Goal: Check status: Check status

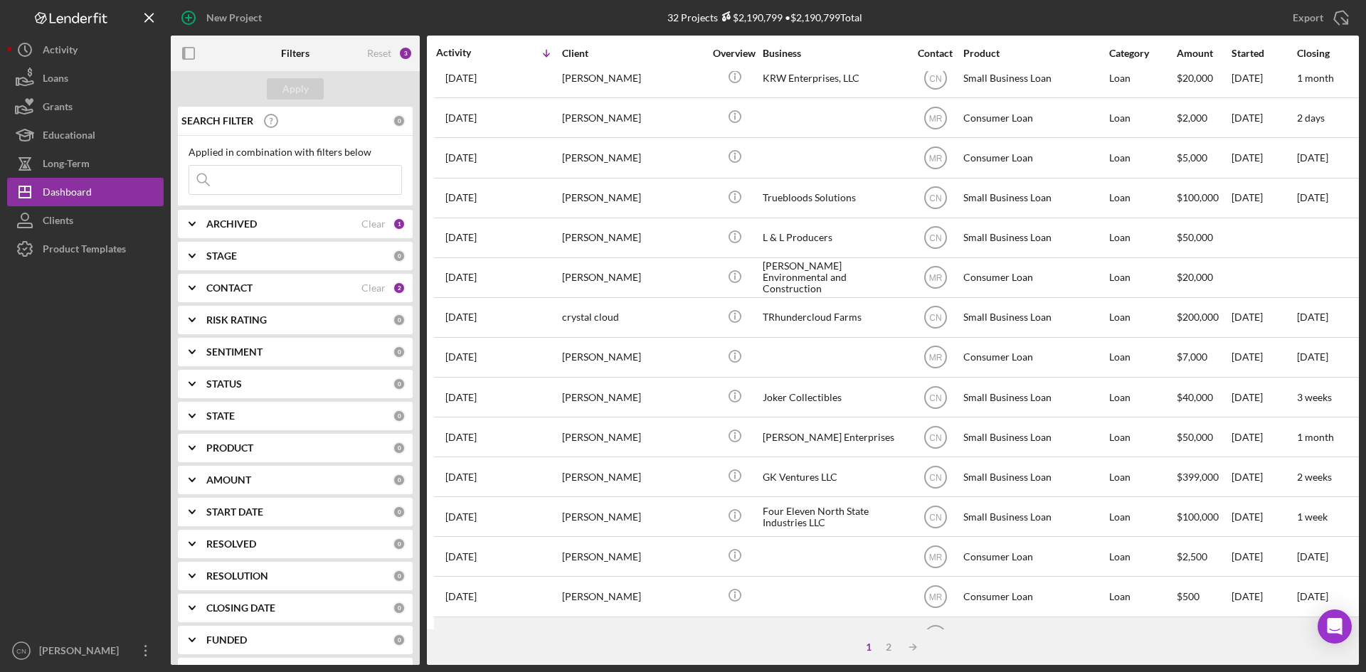
scroll to position [315, 0]
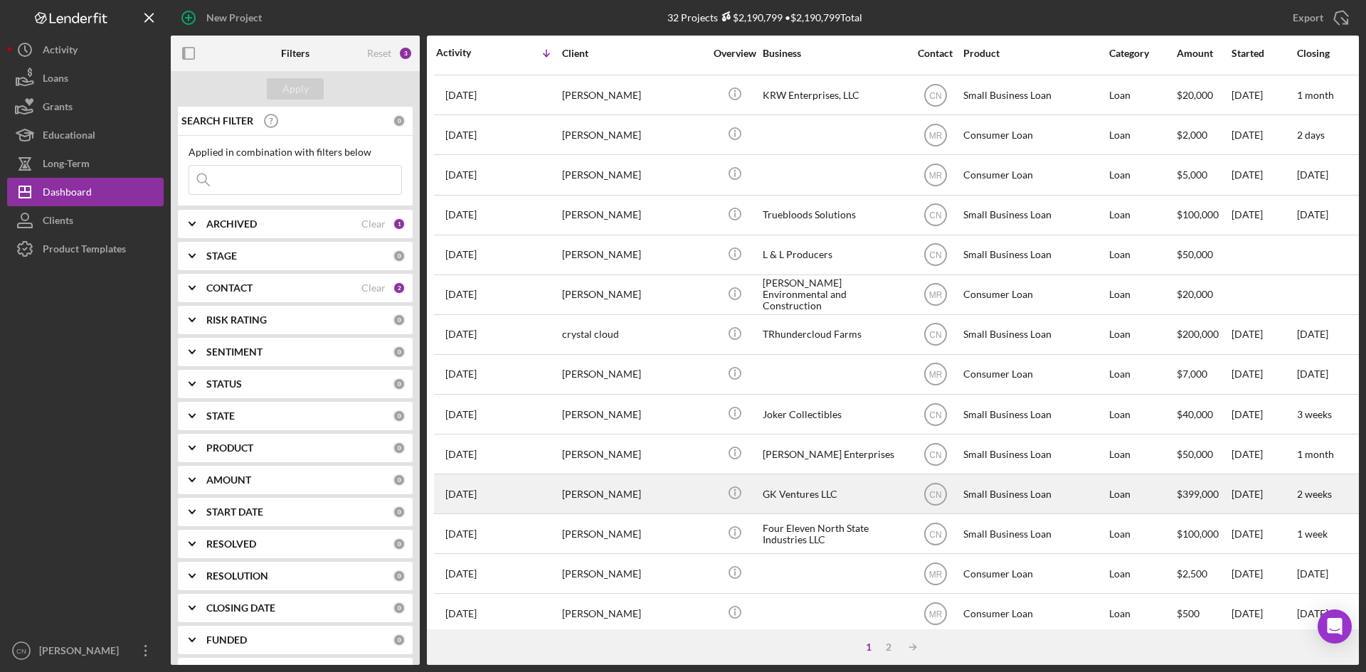
click at [839, 510] on div "GK Ventures LLC" at bounding box center [833, 494] width 142 height 38
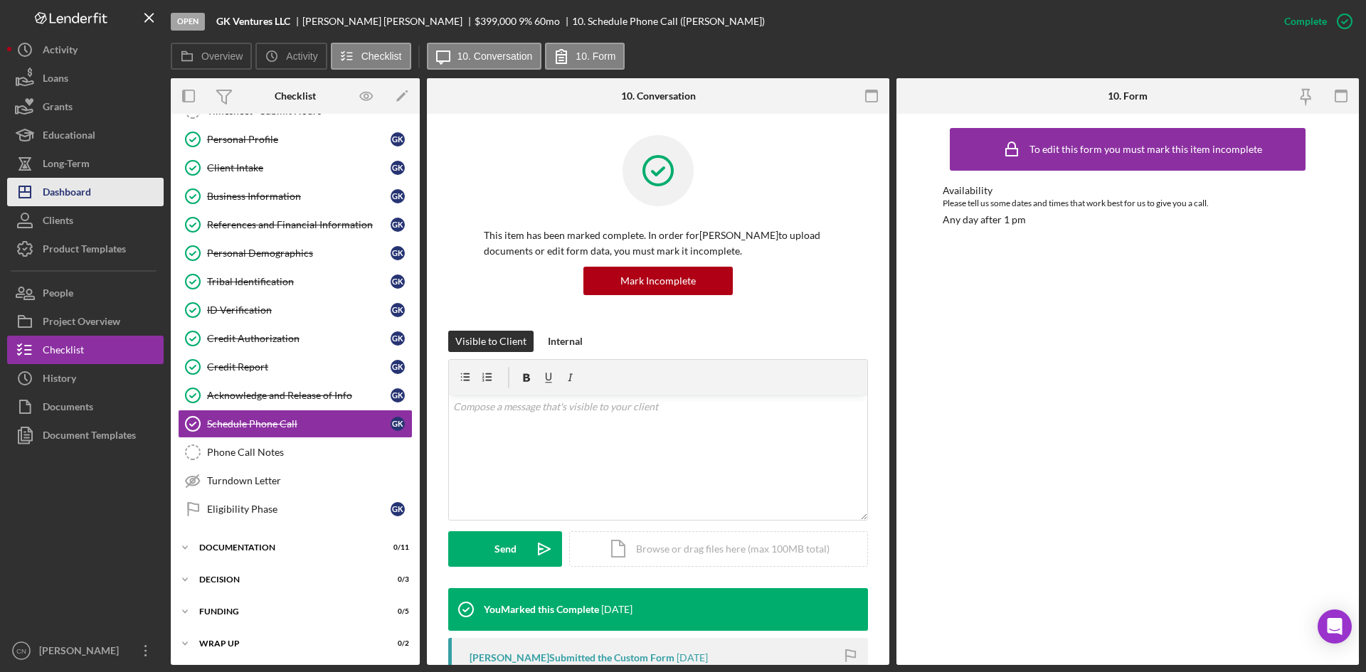
scroll to position [54, 0]
click at [76, 181] on div "Dashboard" at bounding box center [67, 194] width 48 height 32
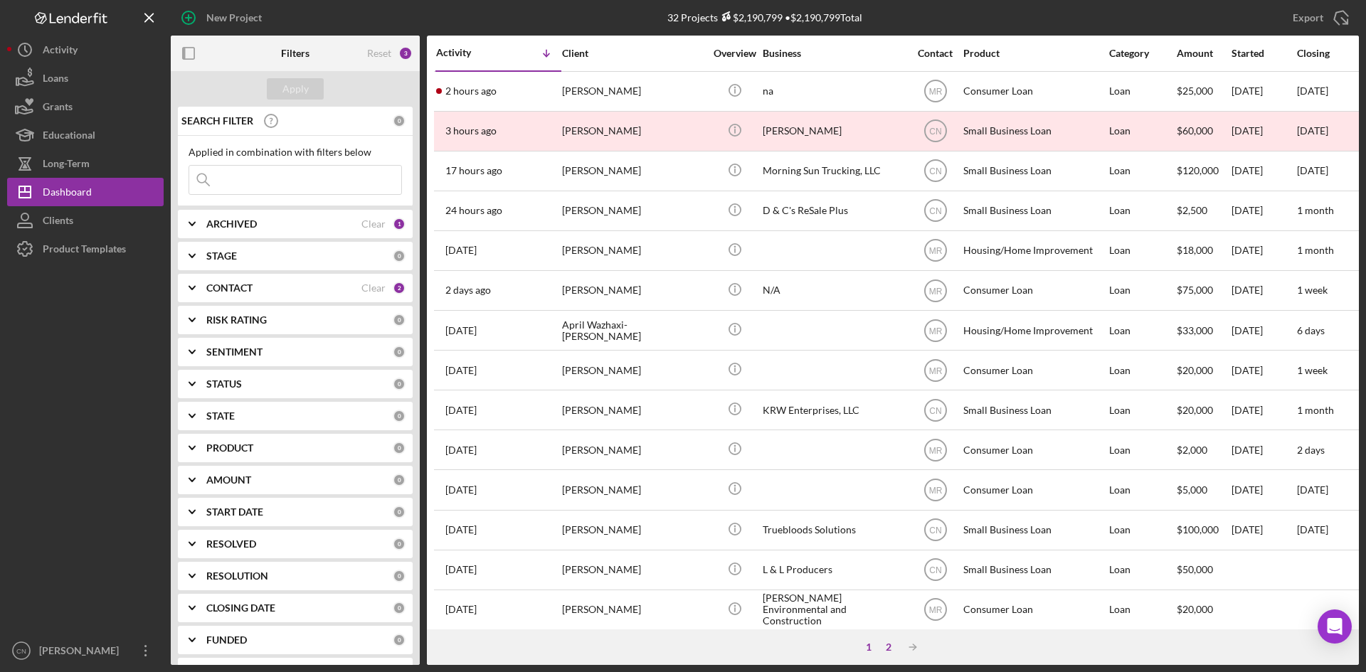
click at [888, 647] on div "2" at bounding box center [888, 647] width 20 height 11
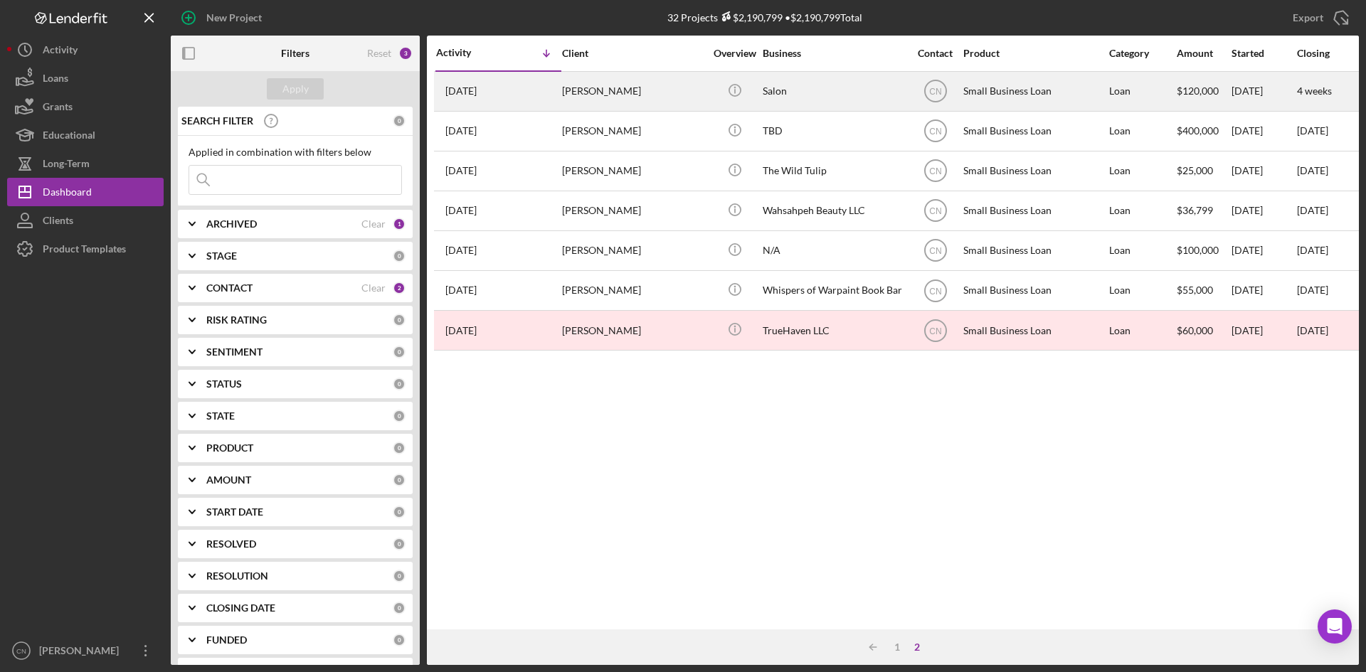
click at [578, 79] on div "[PERSON_NAME]" at bounding box center [633, 92] width 142 height 38
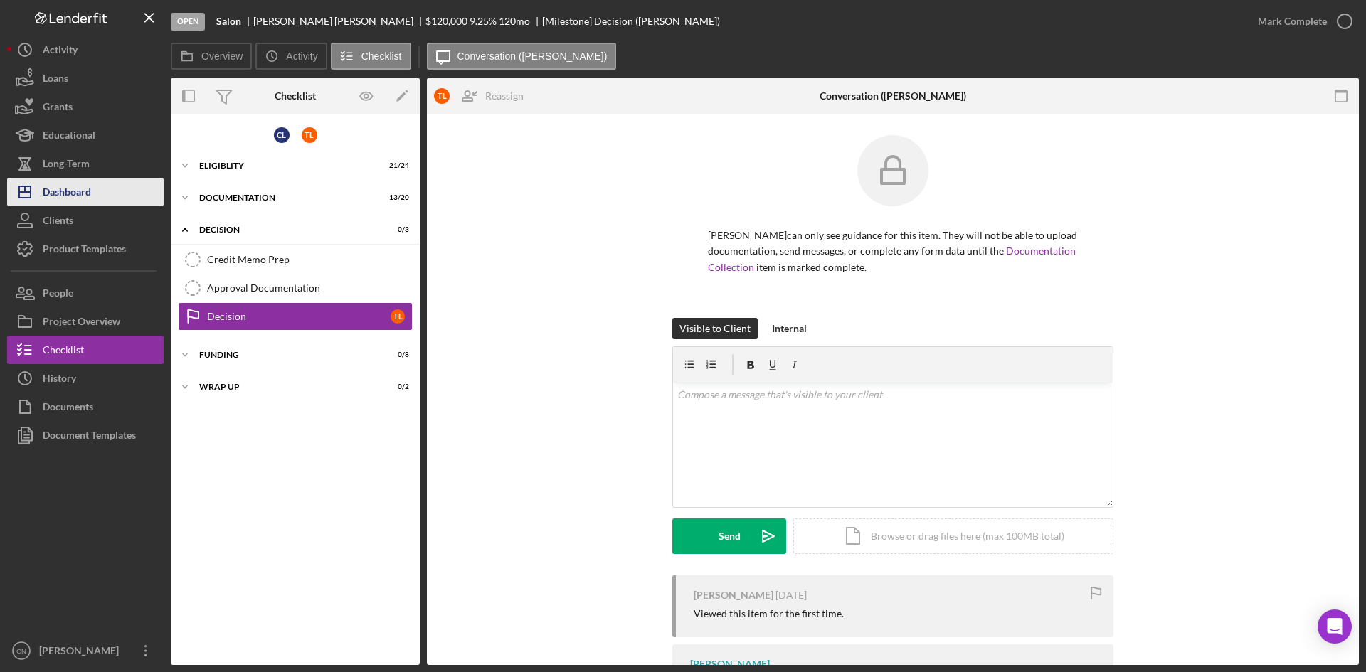
click at [65, 183] on div "Dashboard" at bounding box center [67, 194] width 48 height 32
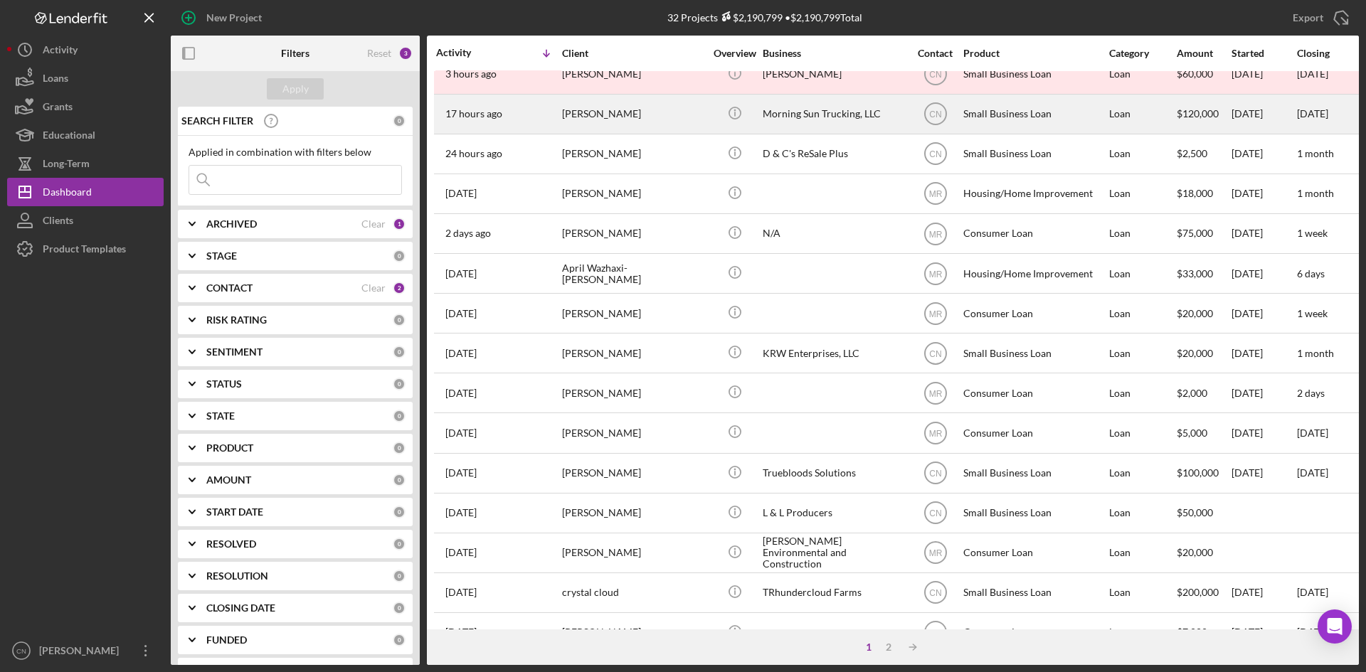
scroll to position [142, 0]
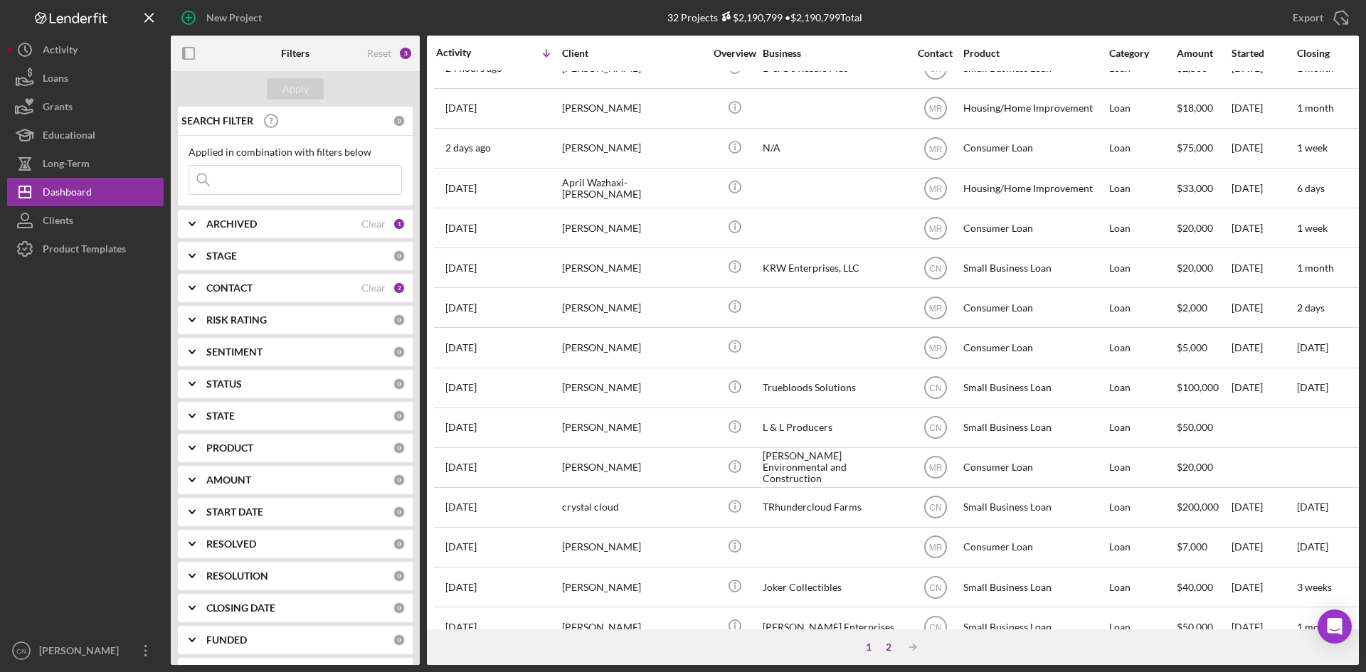
click at [887, 647] on div "2" at bounding box center [888, 647] width 20 height 11
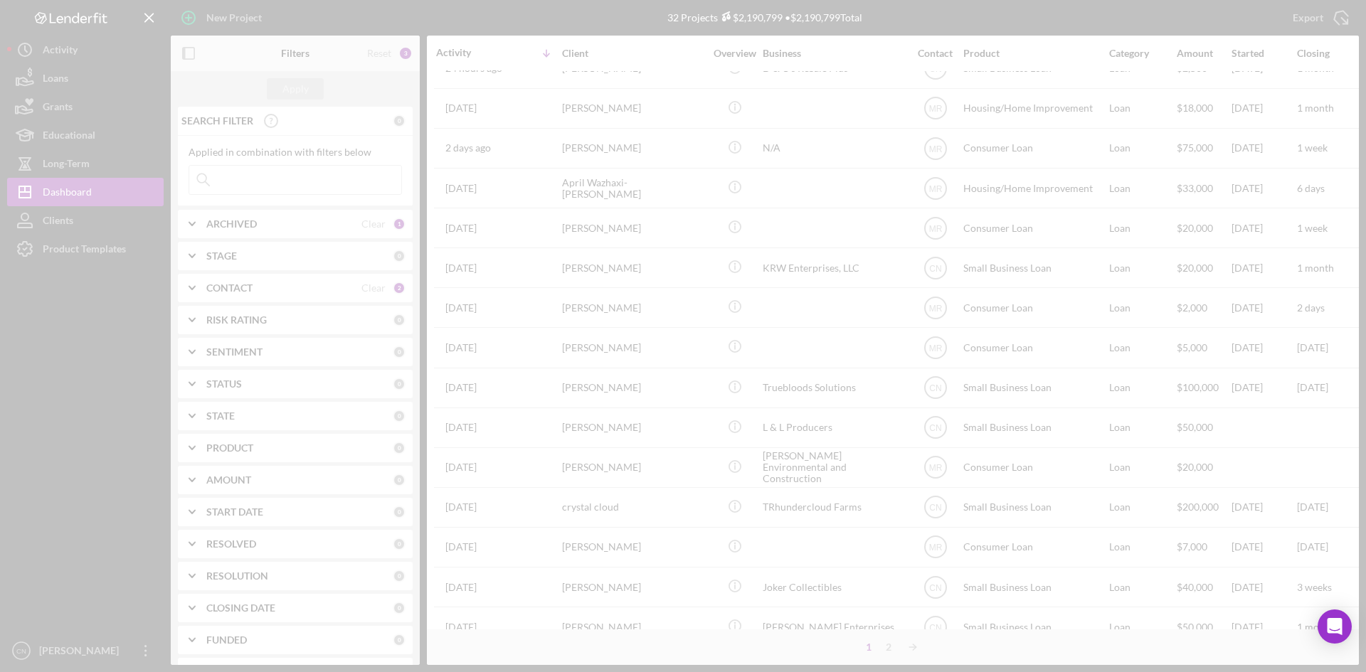
scroll to position [0, 0]
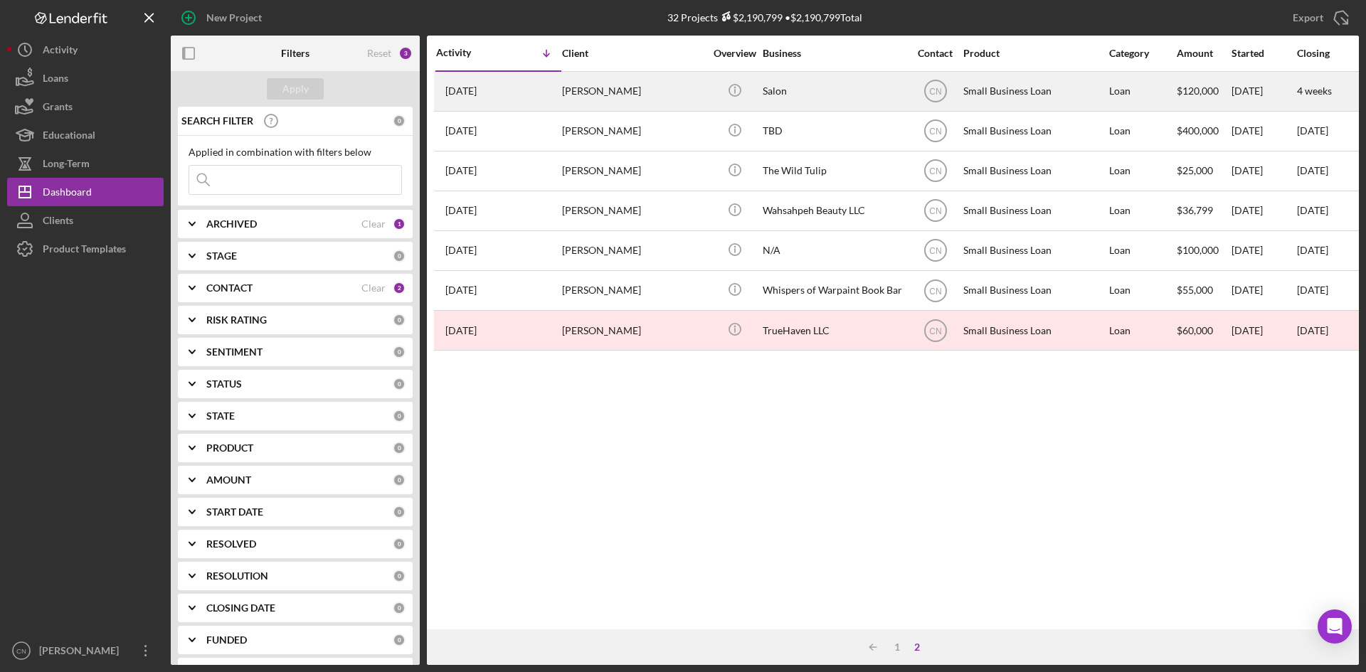
click at [592, 95] on div "[PERSON_NAME]" at bounding box center [633, 92] width 142 height 38
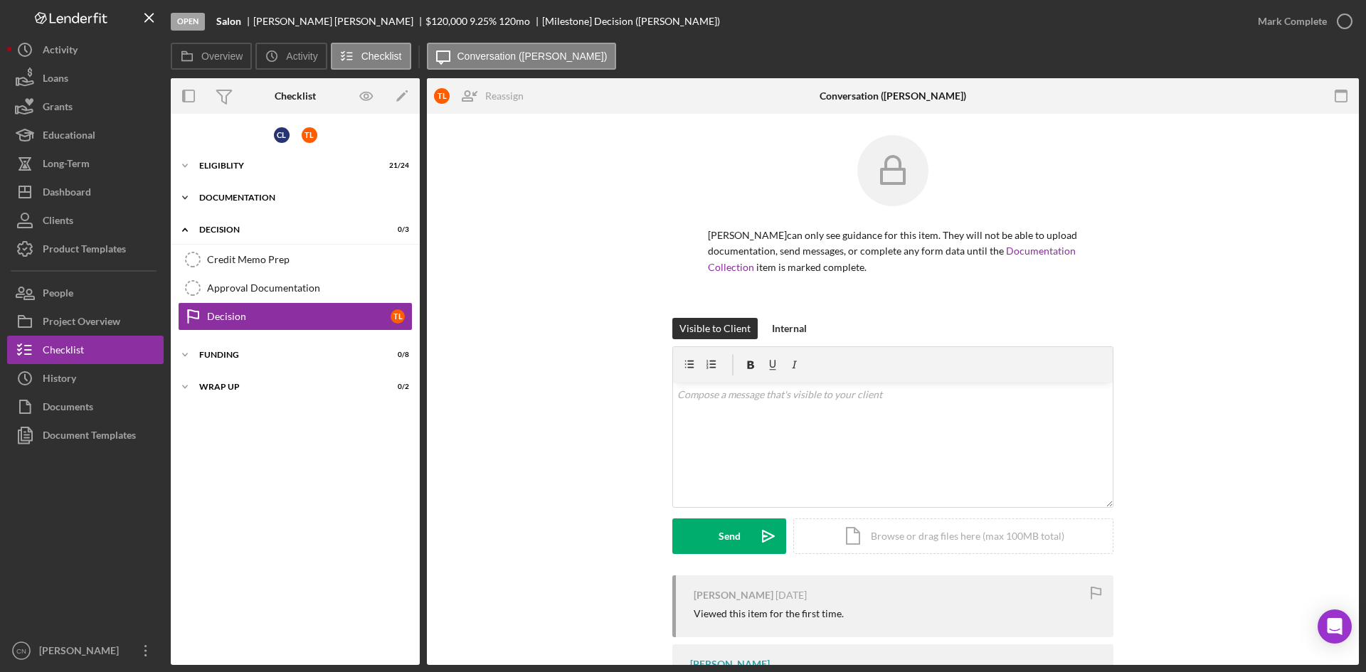
click at [225, 186] on div "Icon/Expander Documentation 13 / 20" at bounding box center [295, 198] width 249 height 28
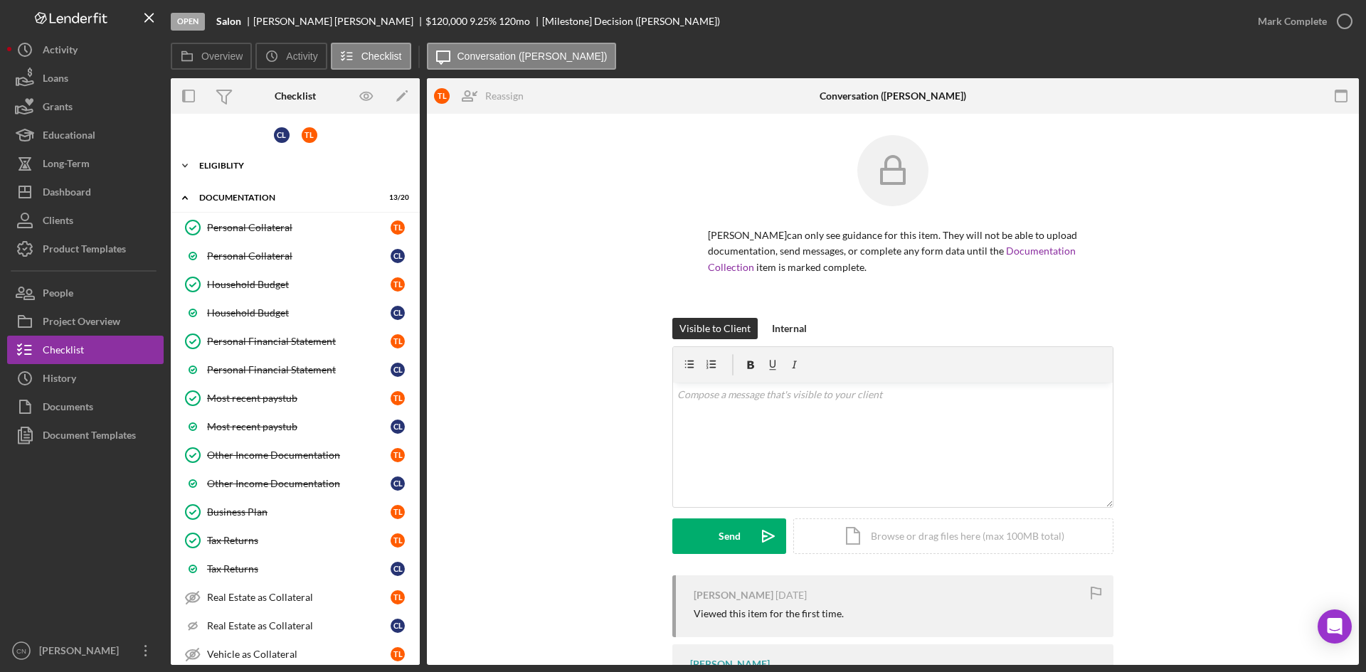
click at [223, 174] on div "Icon/Expander Eligiblity 21 / 24" at bounding box center [295, 166] width 249 height 28
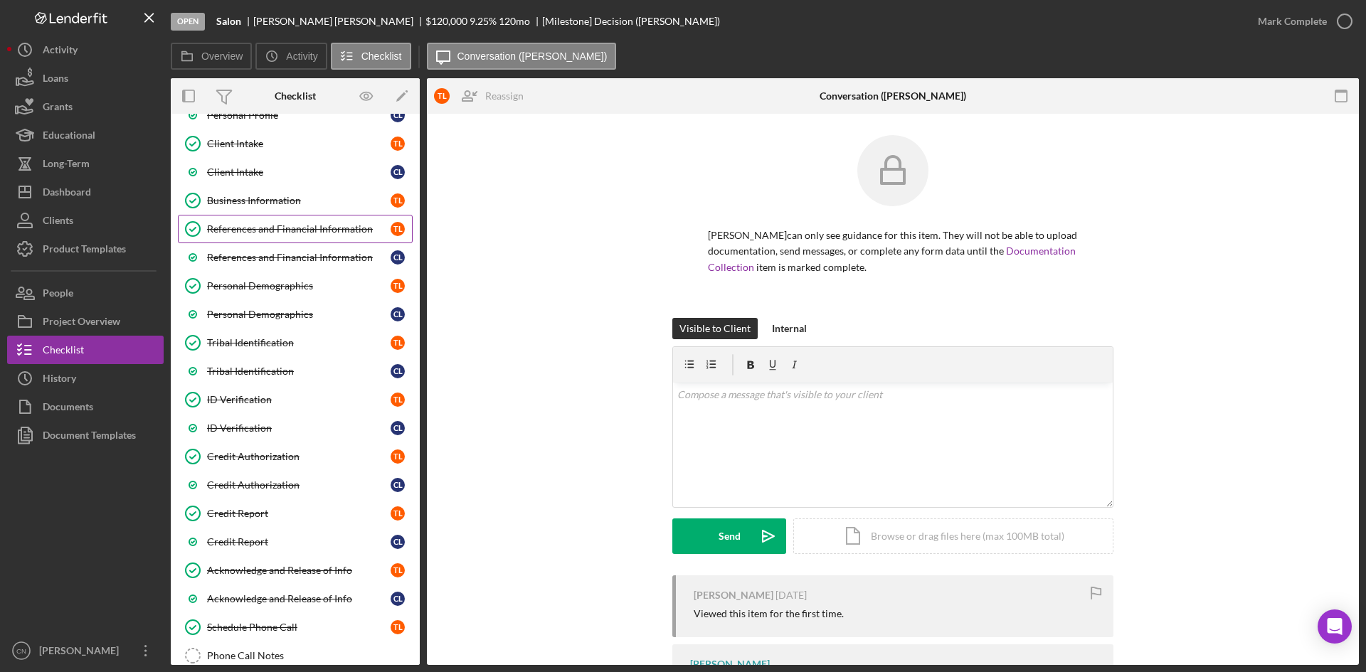
scroll to position [142, 0]
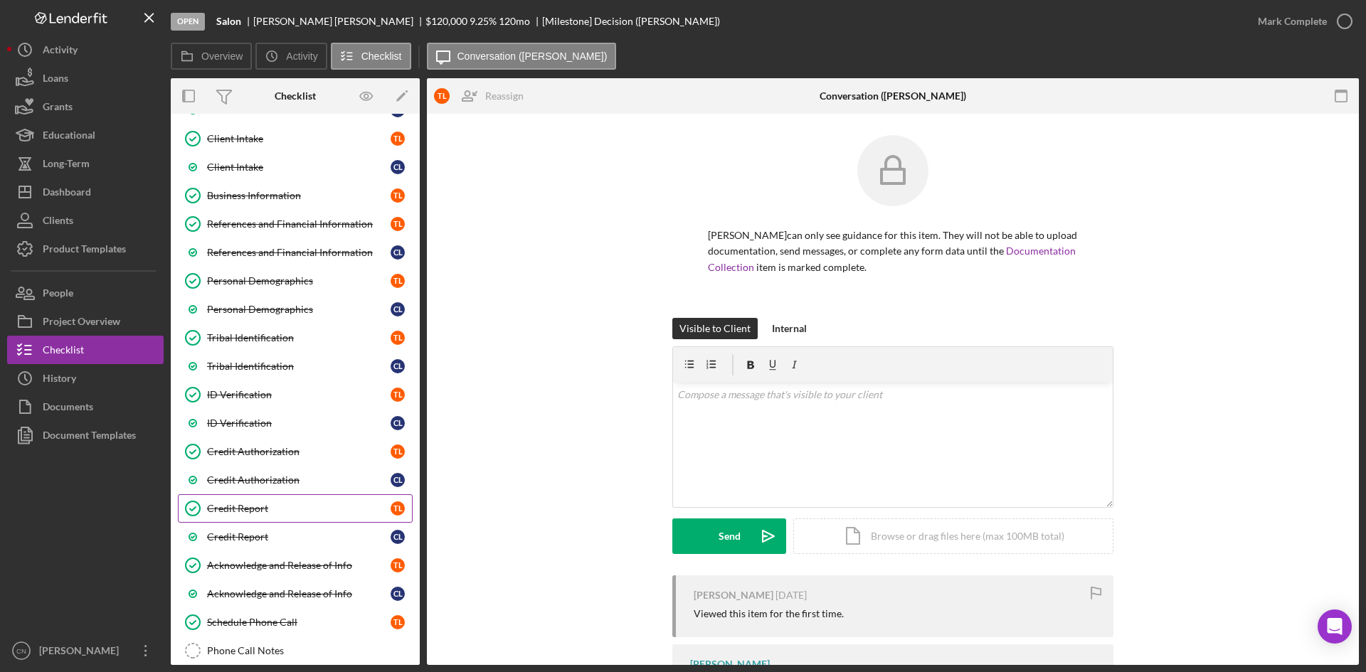
click at [265, 508] on div "Credit Report" at bounding box center [299, 508] width 184 height 11
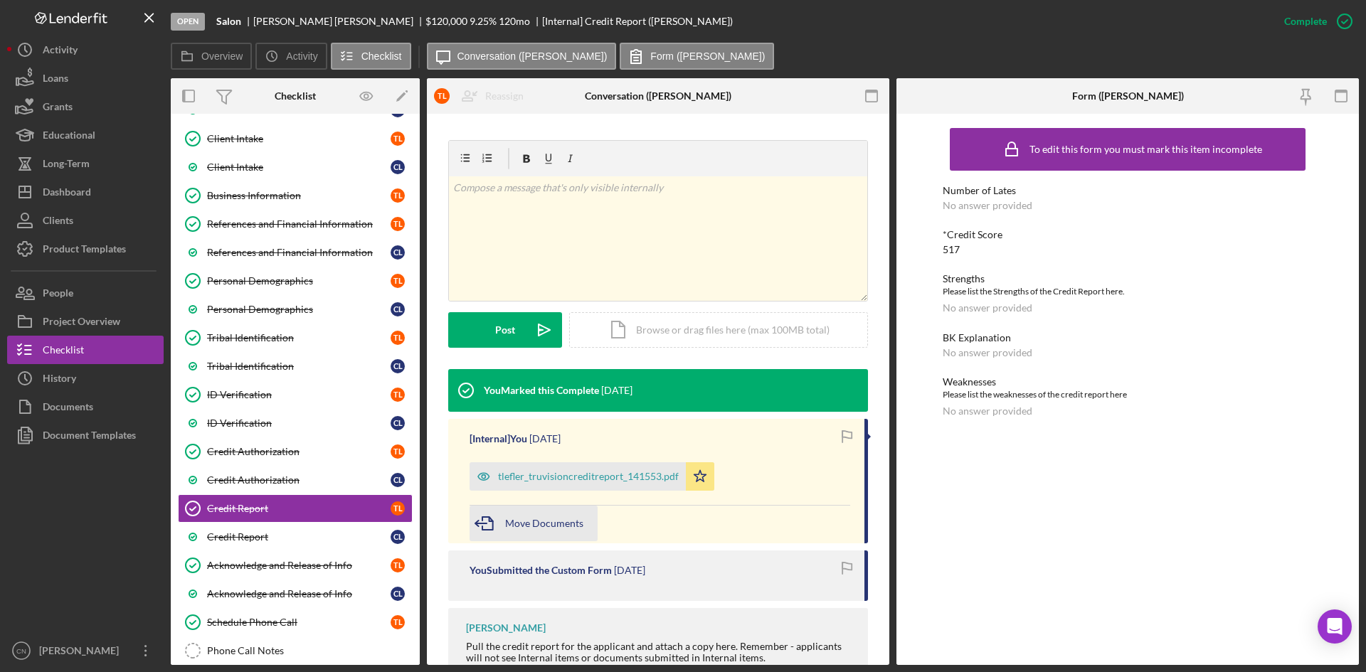
scroll to position [213, 0]
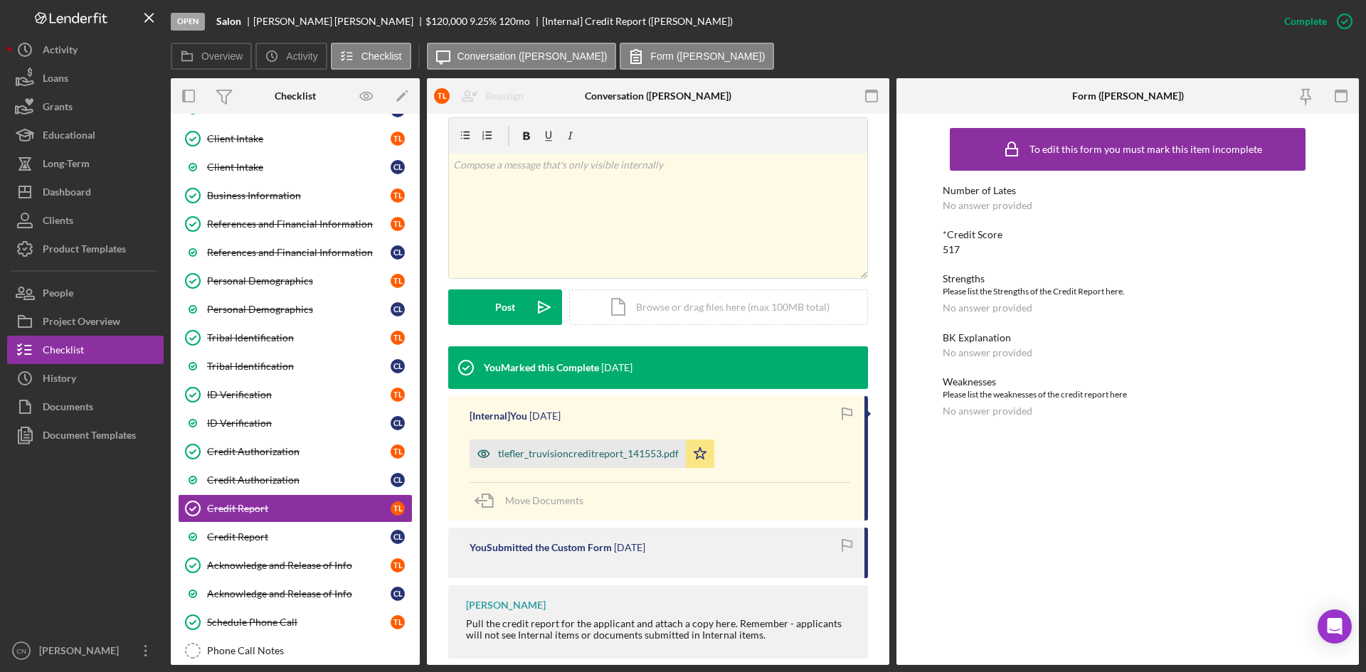
click at [550, 450] on div "tlefler_truvisioncreditreport_141553.pdf" at bounding box center [588, 453] width 181 height 11
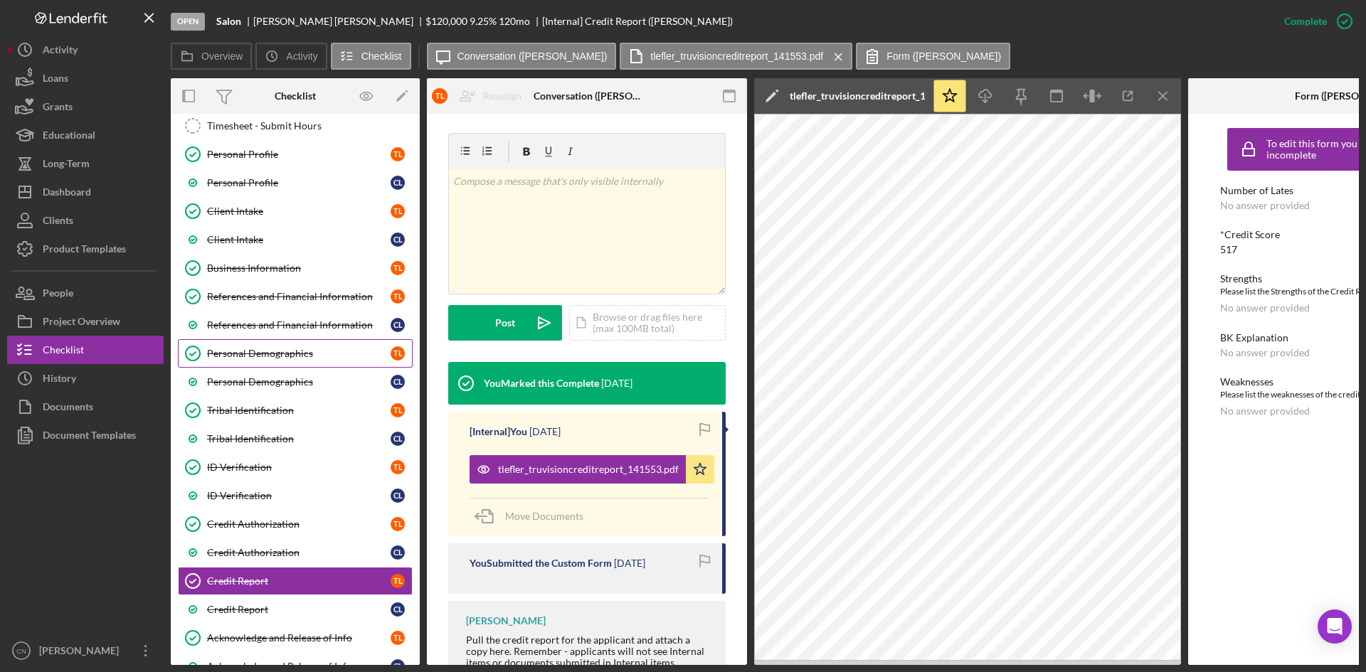
scroll to position [0, 0]
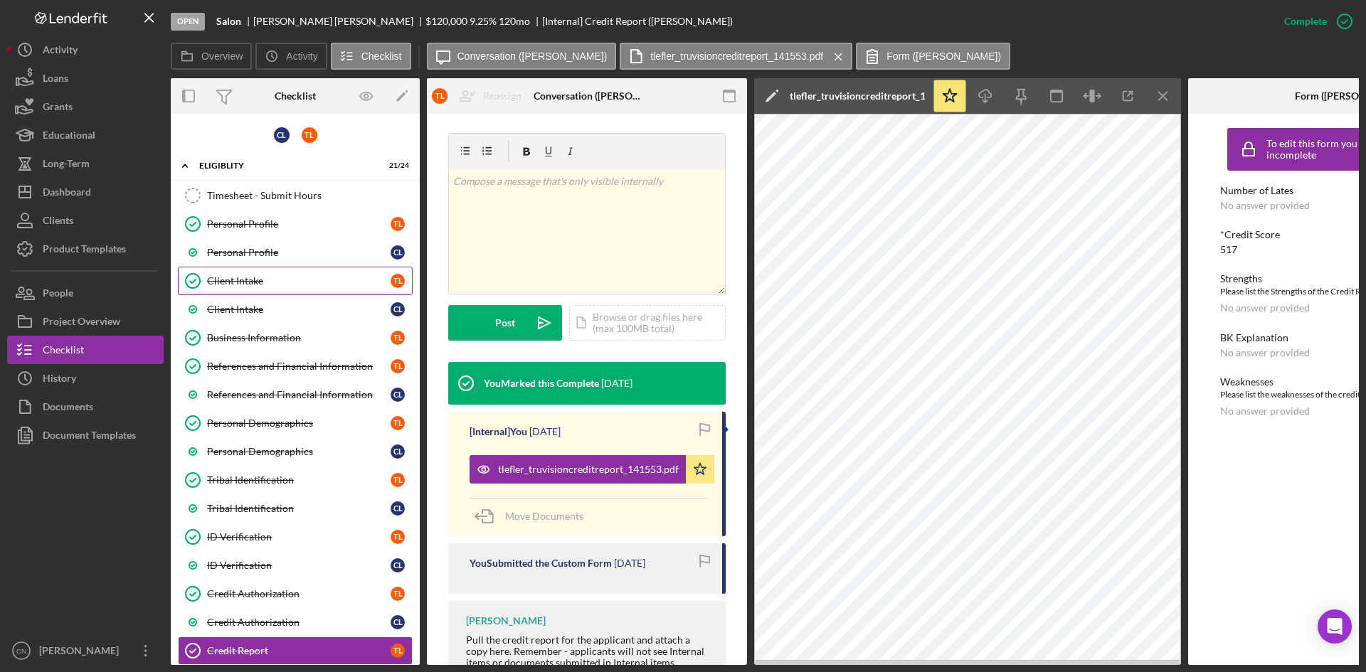
click at [235, 275] on div "Client Intake" at bounding box center [299, 280] width 184 height 11
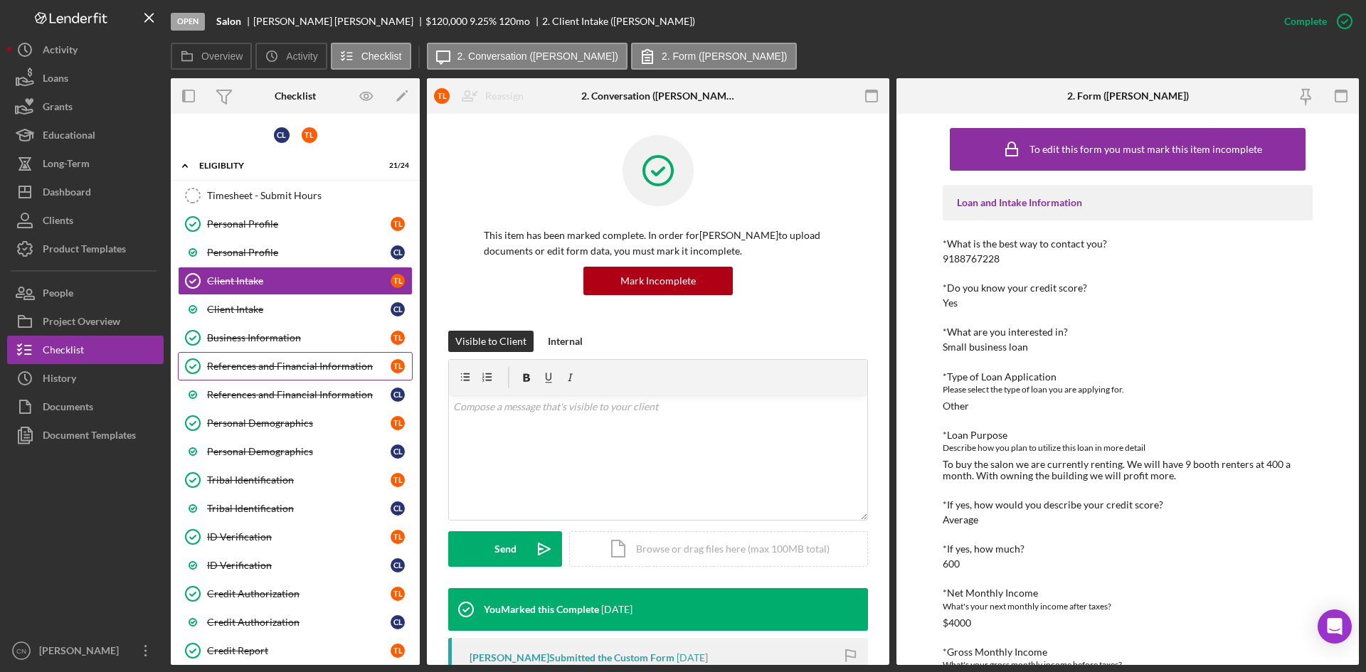
click at [255, 368] on div "References and Financial Information" at bounding box center [299, 366] width 184 height 11
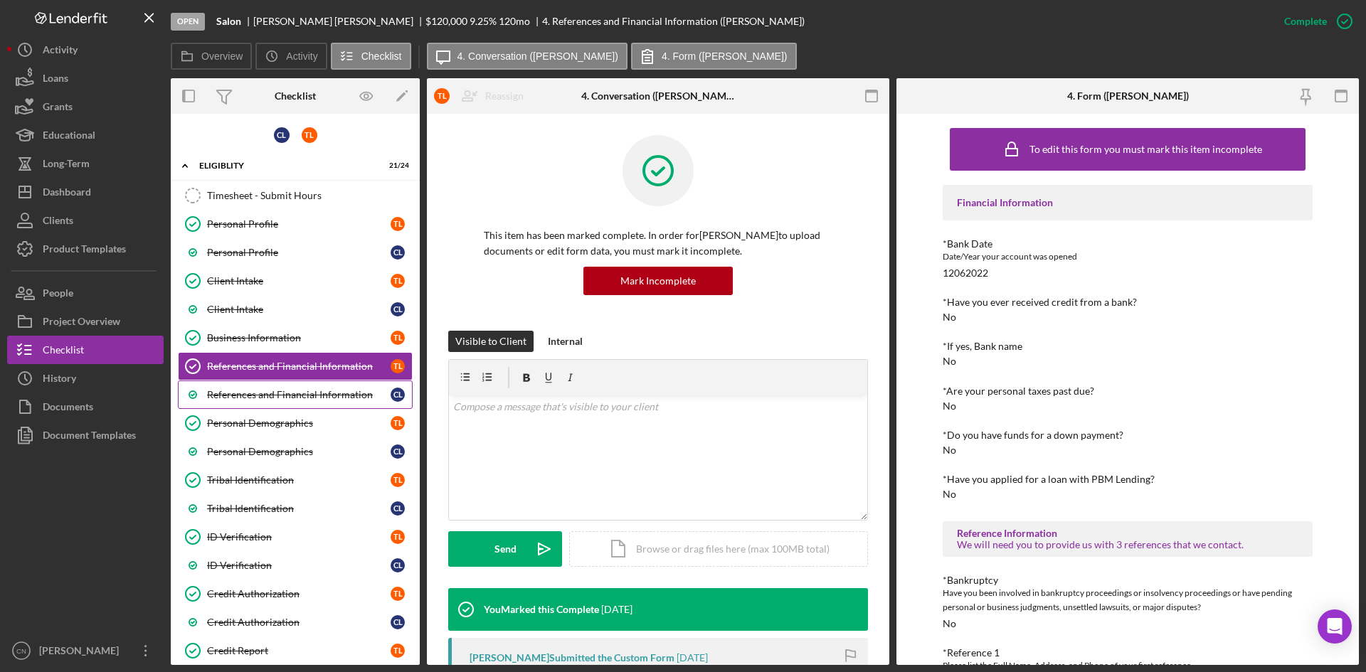
click at [228, 386] on link "References and Financial Information C L" at bounding box center [295, 395] width 235 height 28
